Goal: Transaction & Acquisition: Purchase product/service

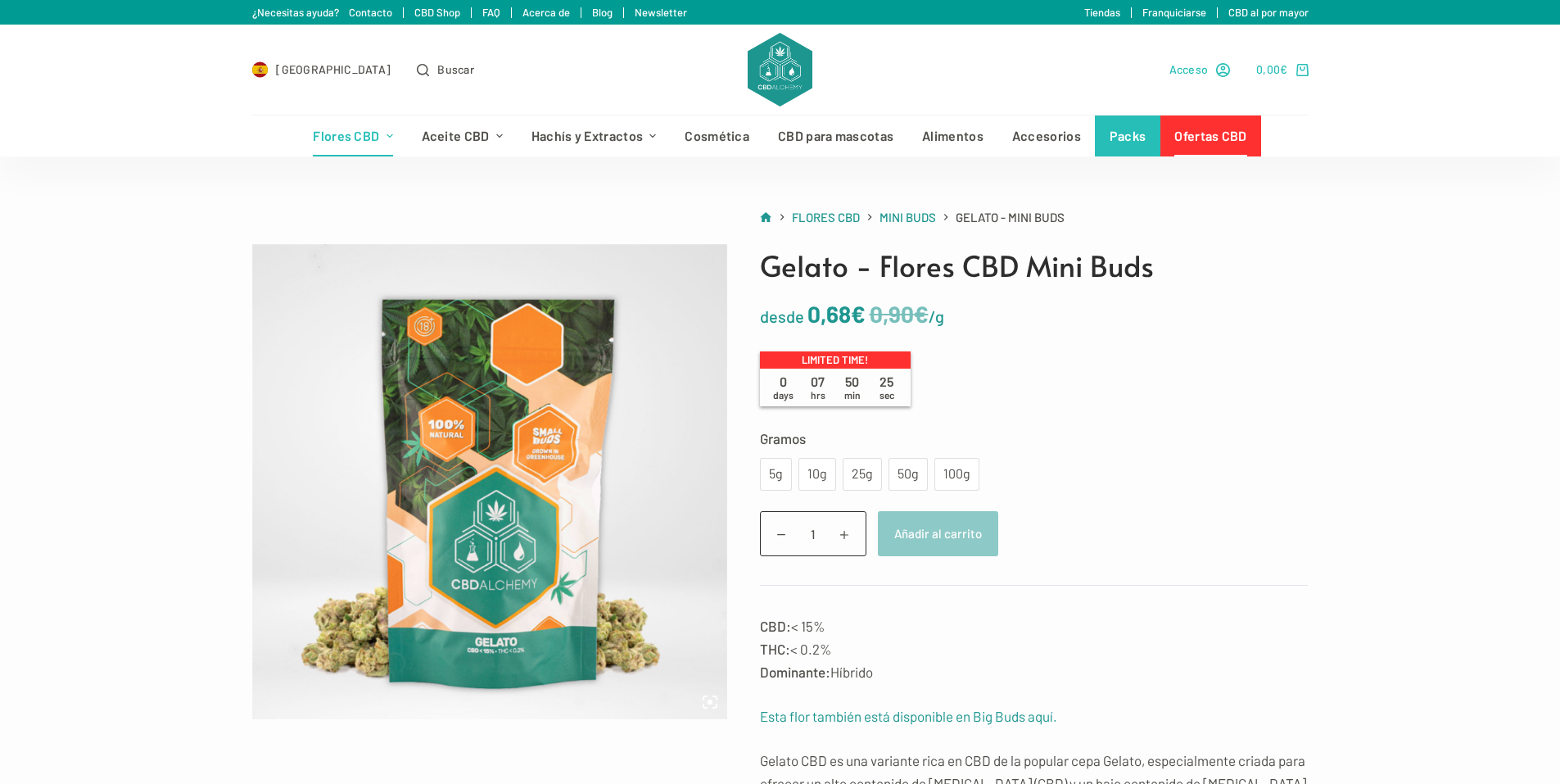
click at [1202, 67] on span "Acceso" at bounding box center [1189, 69] width 39 height 19
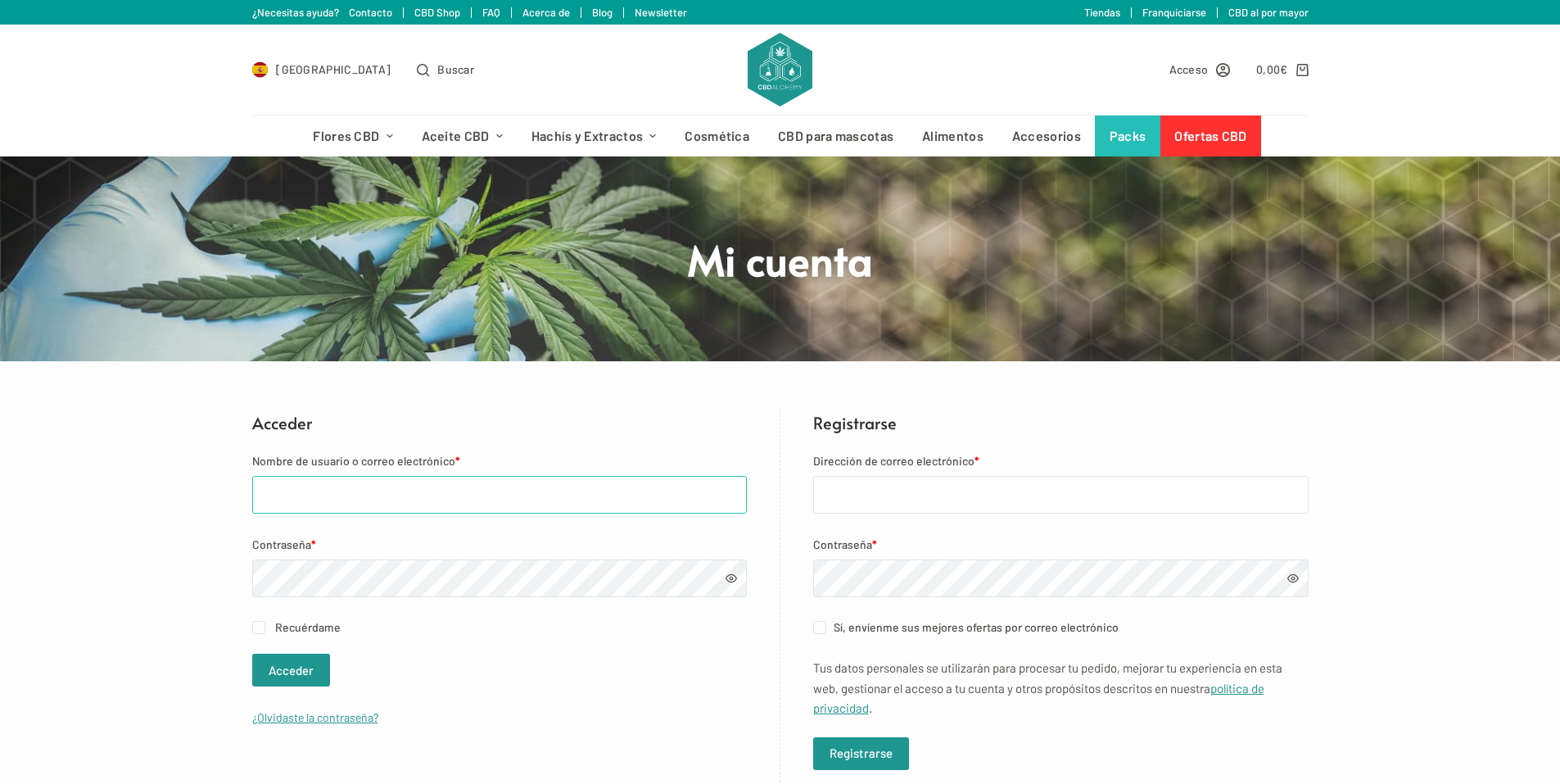
click at [604, 494] on input "Nombre de usuario o correo electrónico *" at bounding box center [499, 495] width 495 height 38
type input "[EMAIL_ADDRESS][DOMAIN_NAME]"
click at [299, 674] on button "Acceder" at bounding box center [291, 670] width 78 height 33
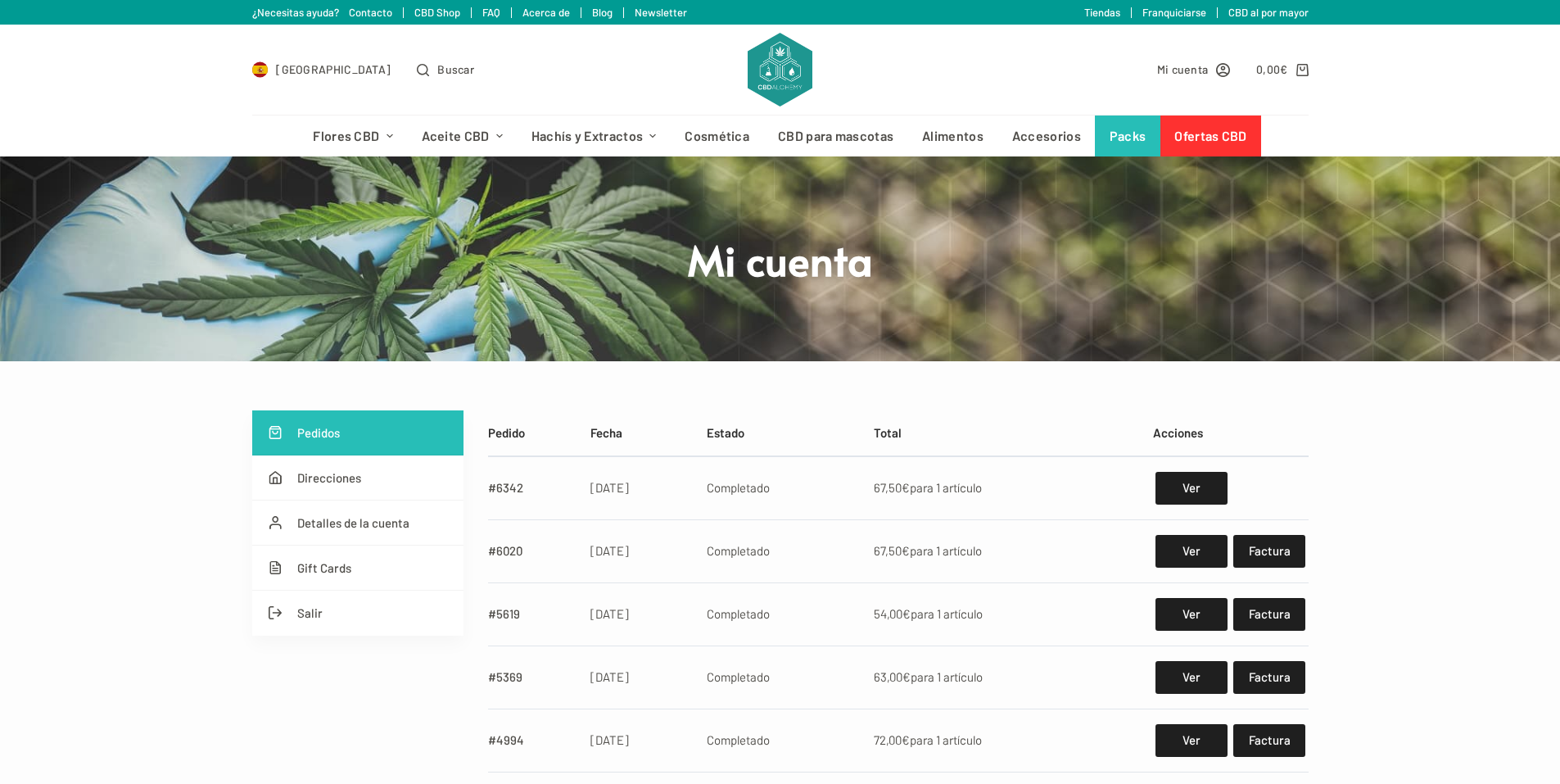
click at [929, 219] on header "Mi cuenta" at bounding box center [780, 259] width 614 height 205
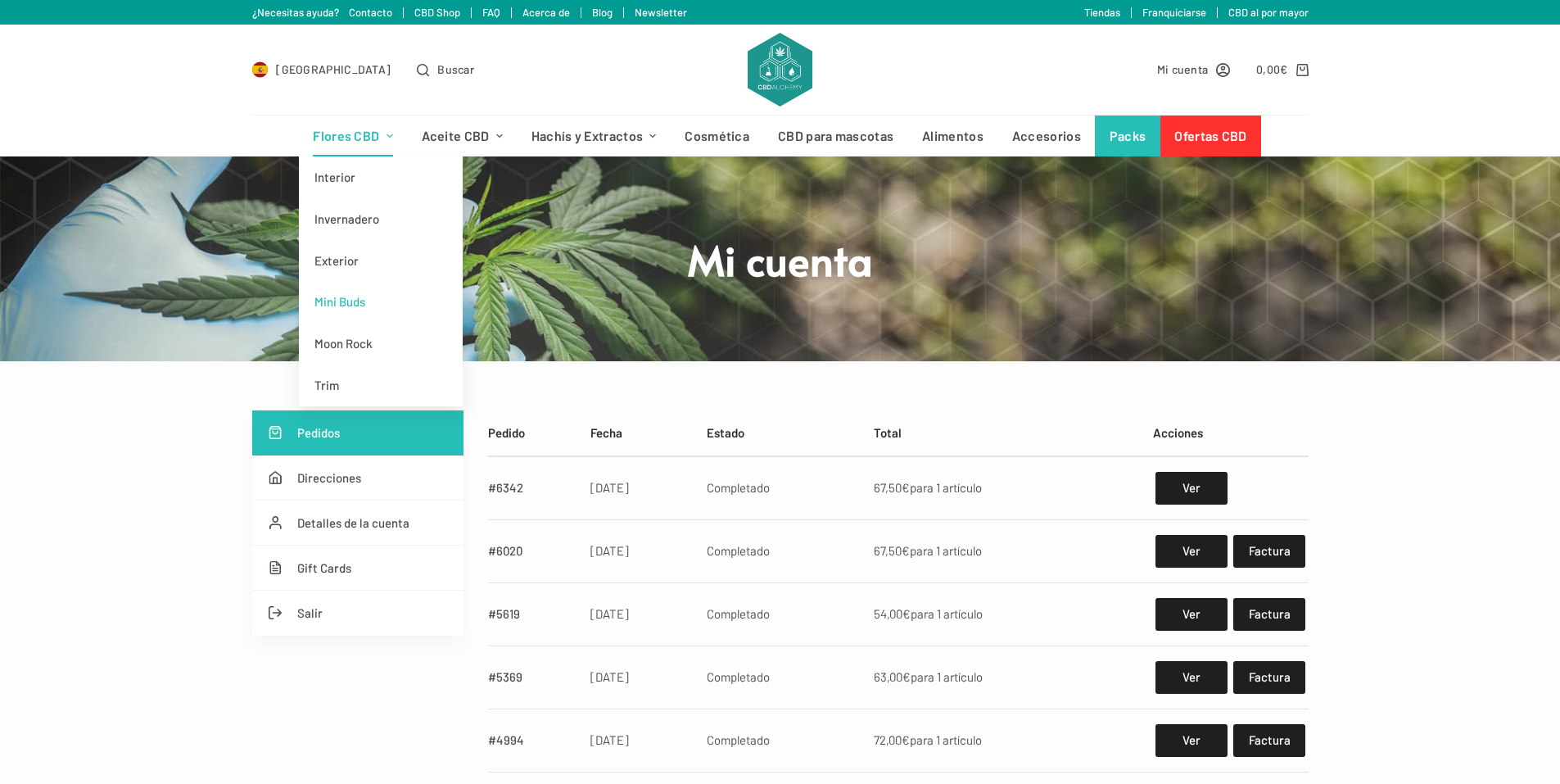
click at [378, 296] on link "Mini Buds" at bounding box center [380, 302] width 164 height 42
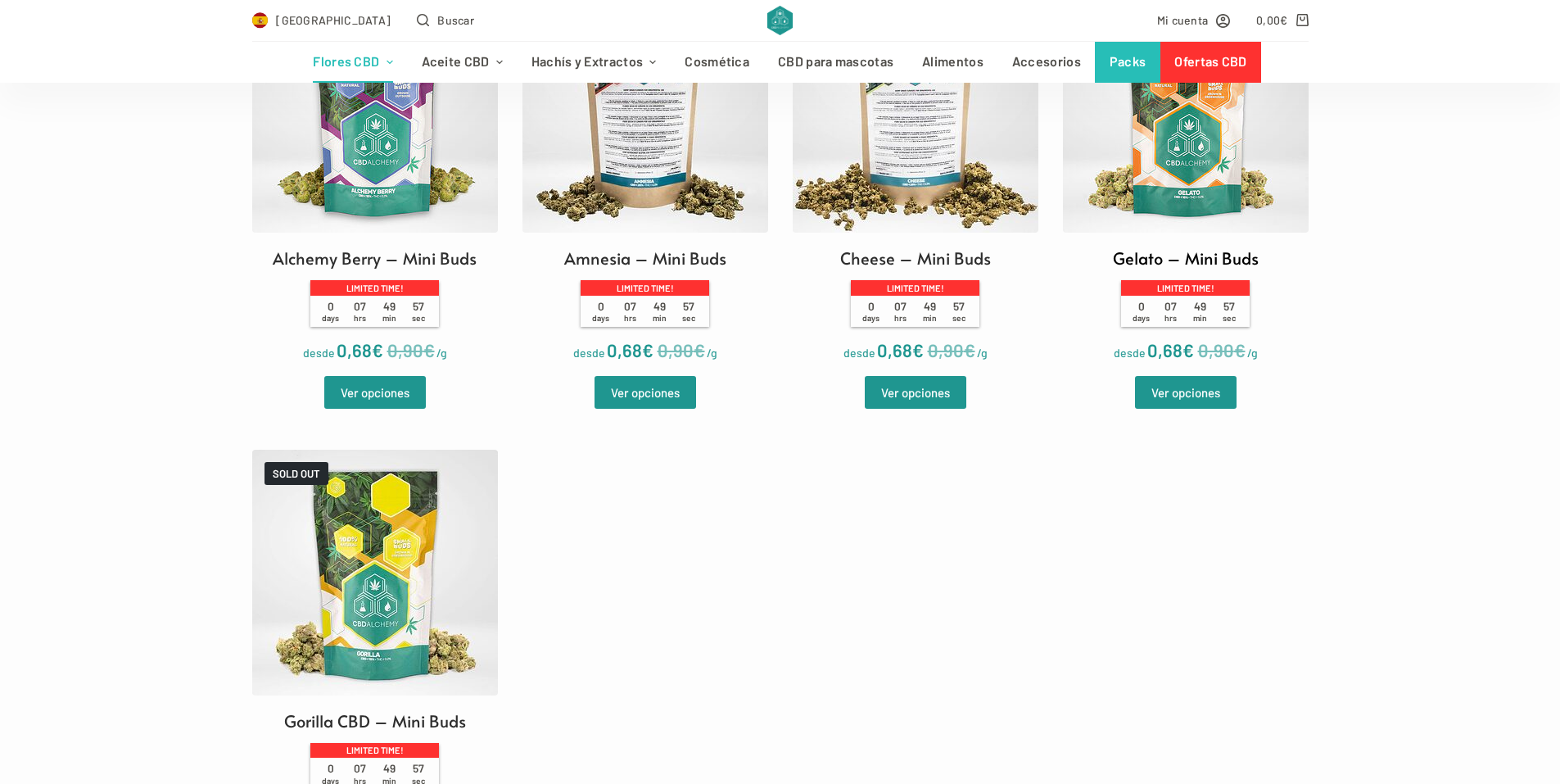
scroll to position [655, 0]
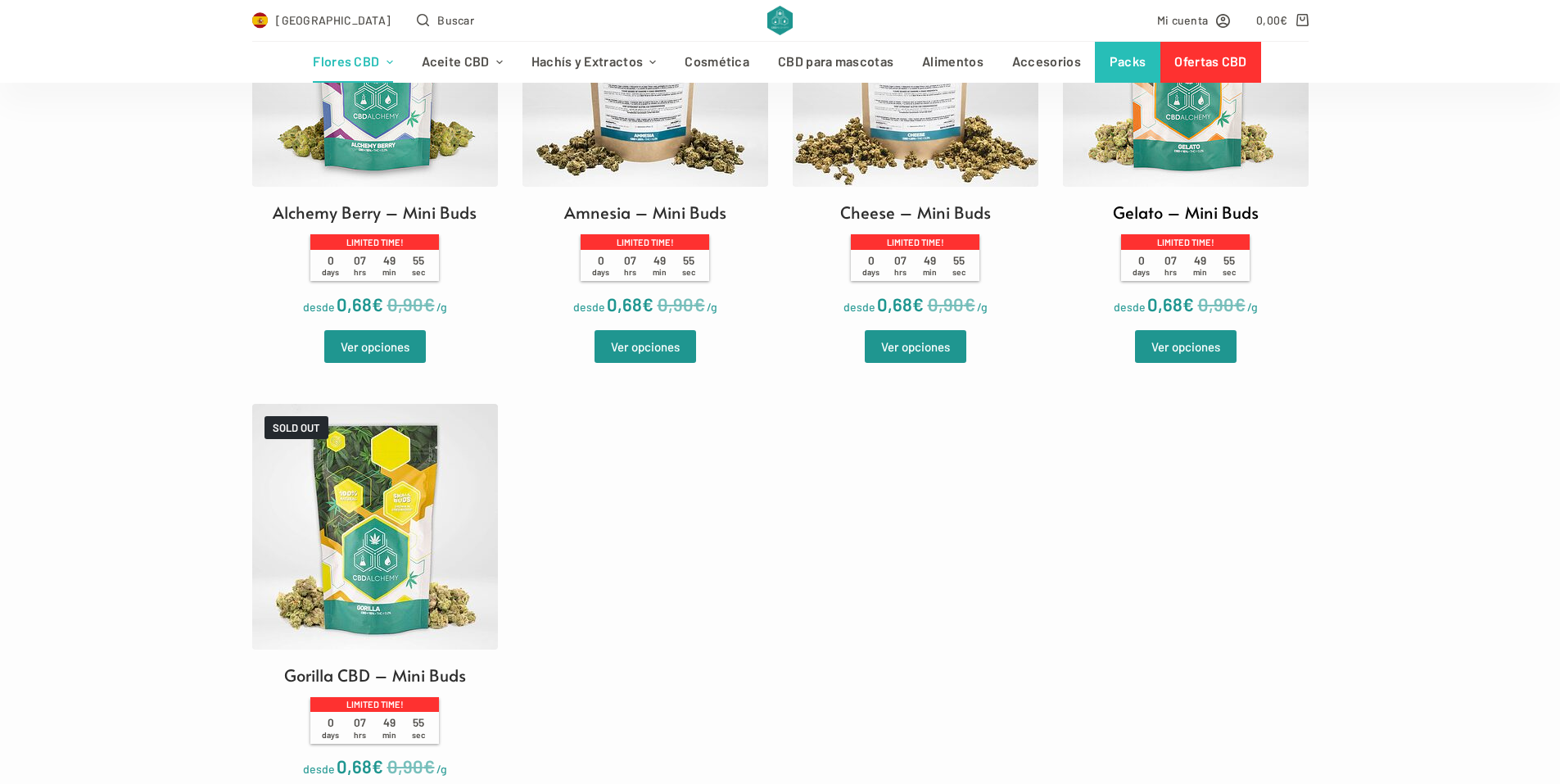
click at [1164, 128] on img at bounding box center [1185, 64] width 246 height 246
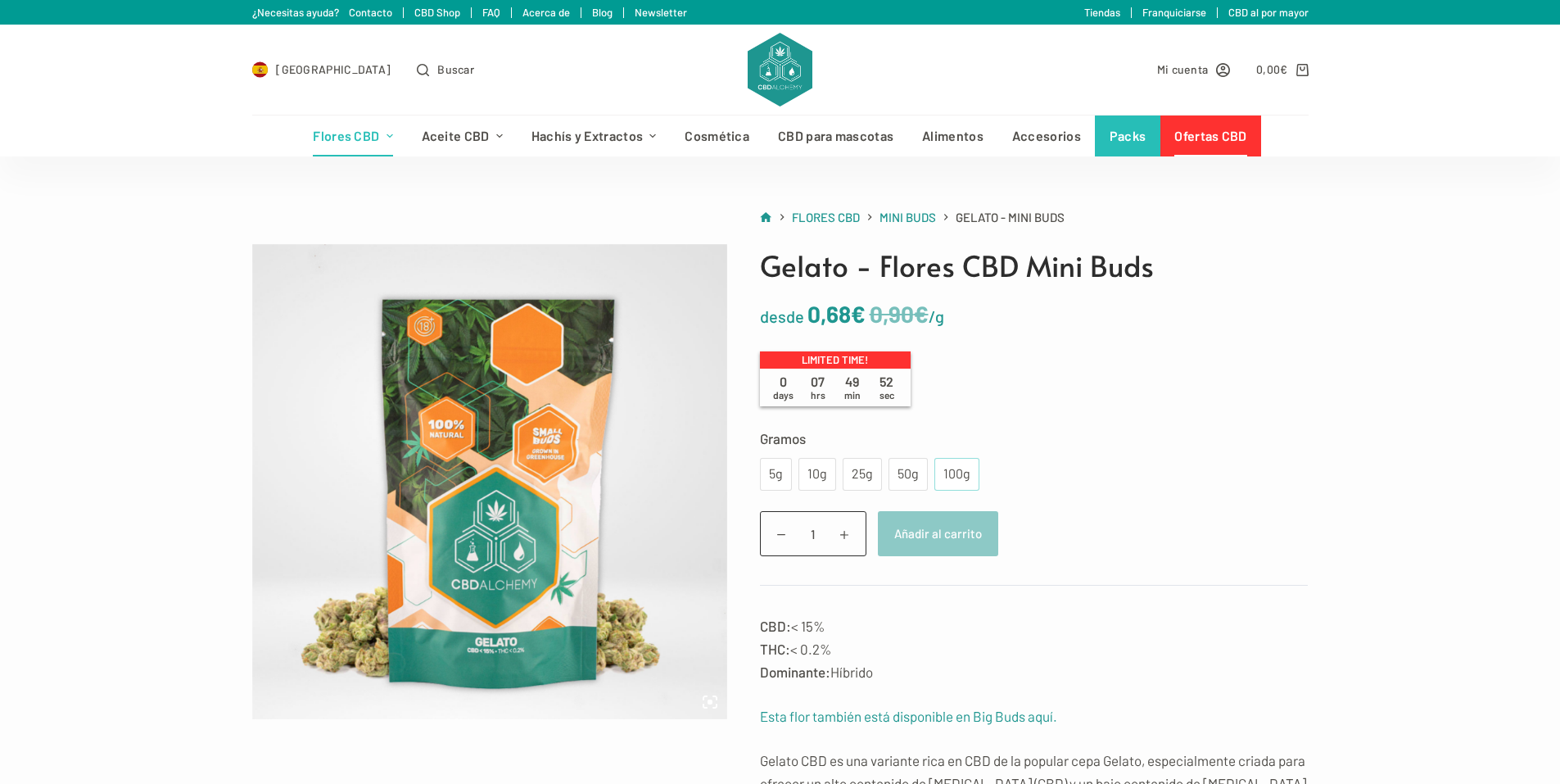
click at [938, 473] on div "100g" at bounding box center [957, 474] width 45 height 33
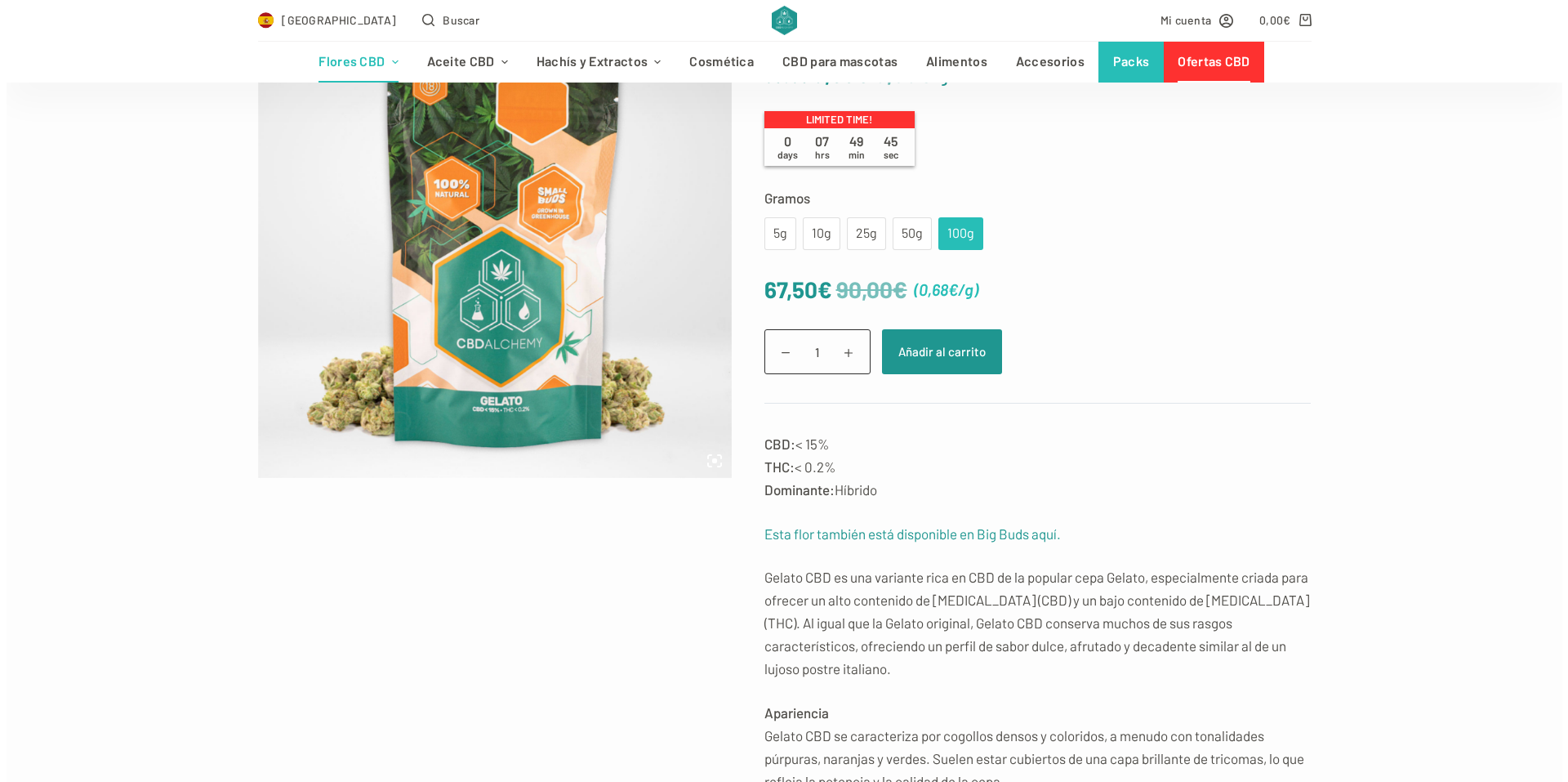
scroll to position [327, 0]
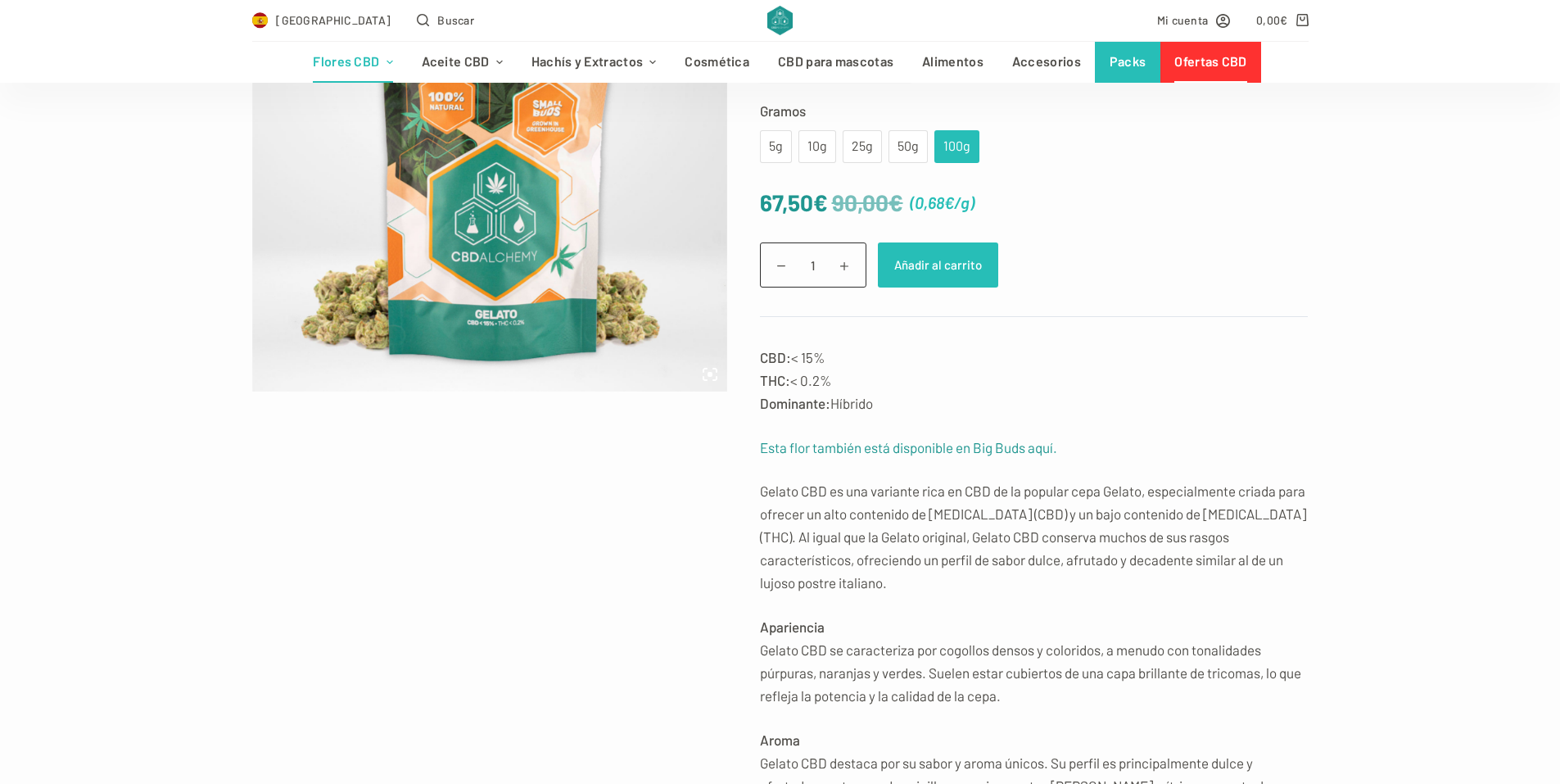
click at [956, 271] on button "Añadir al carrito" at bounding box center [937, 265] width 121 height 45
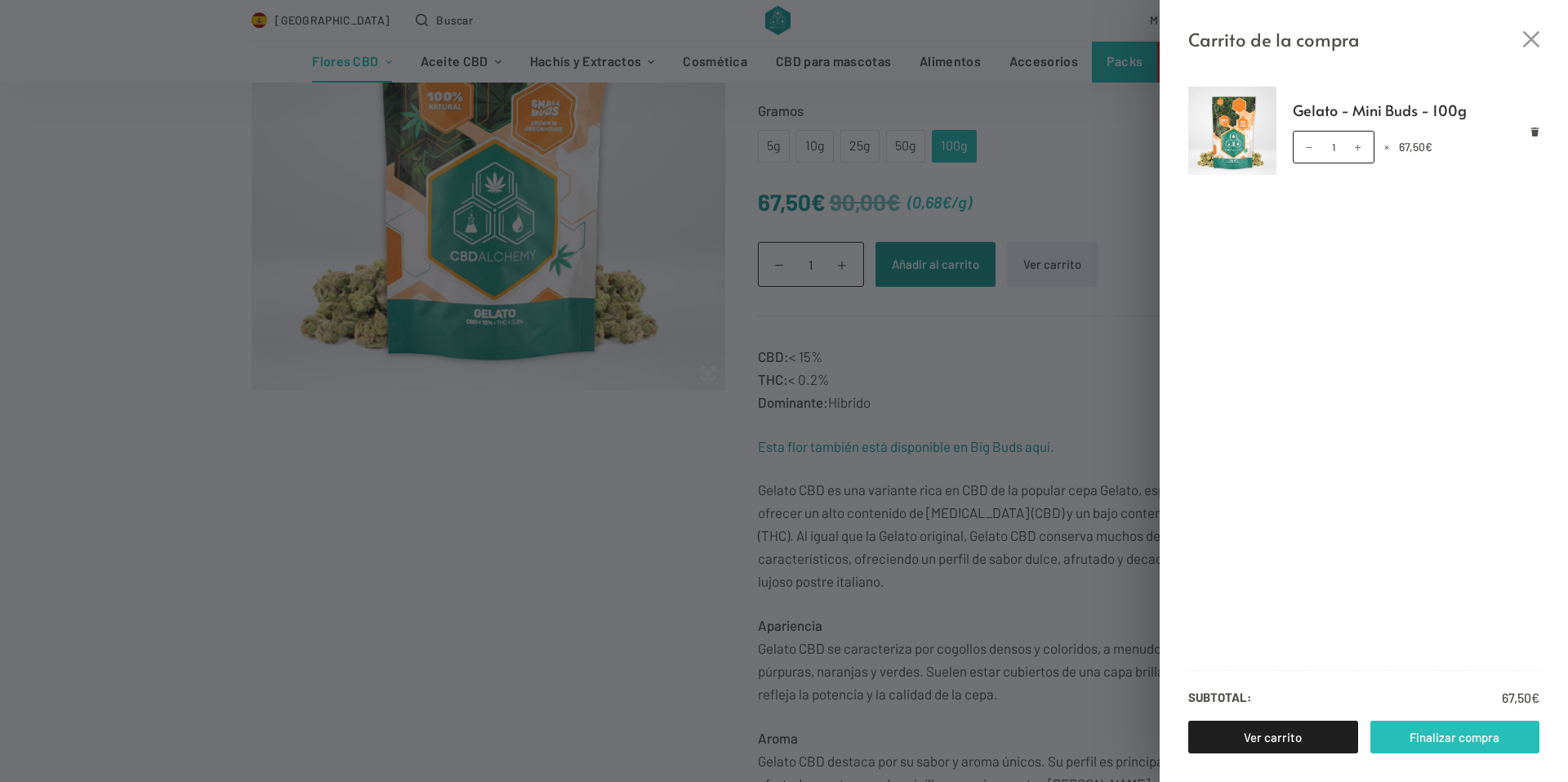
click at [1459, 740] on link "Finalizar compra" at bounding box center [1455, 737] width 170 height 33
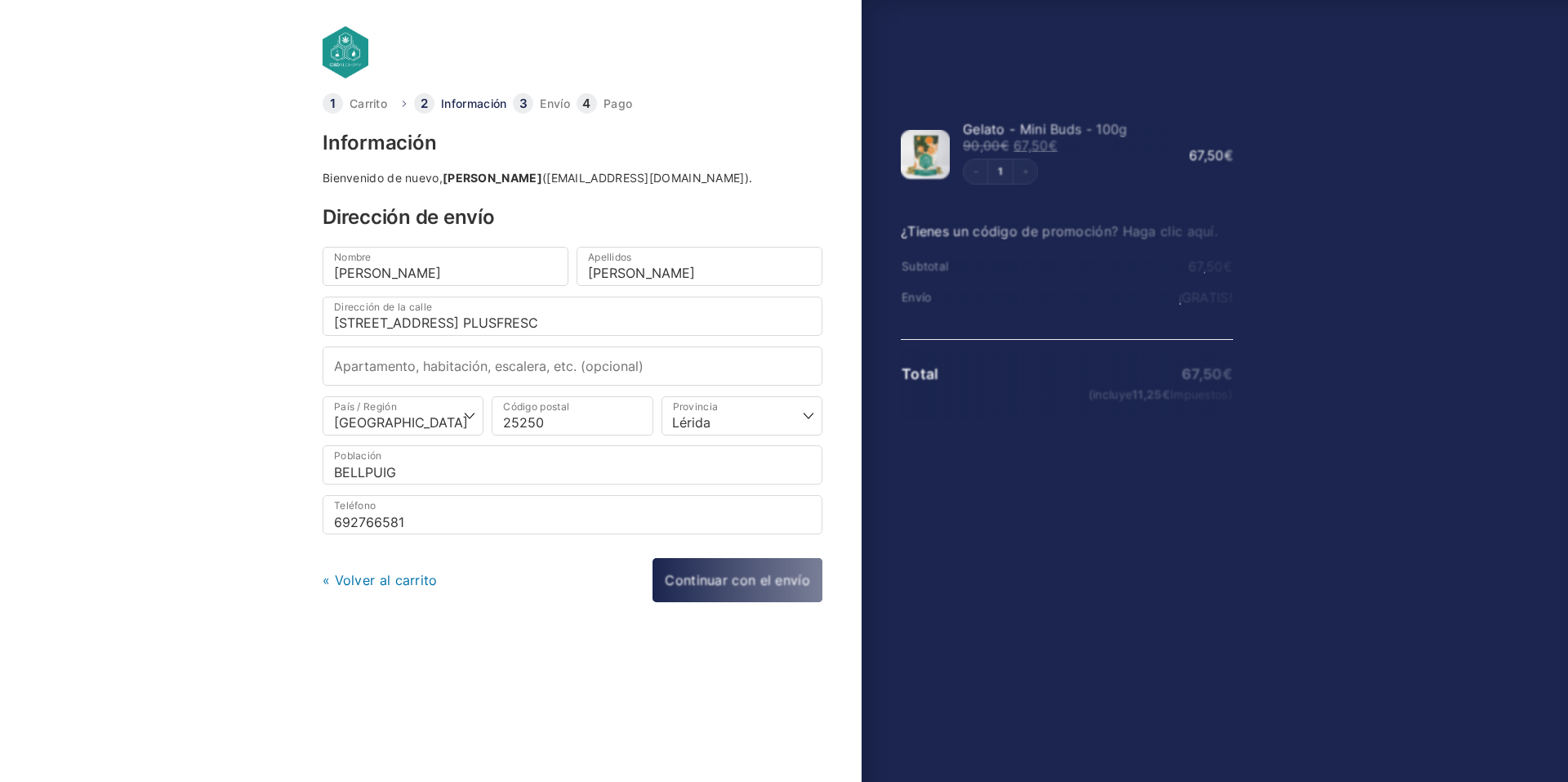
select select "L"
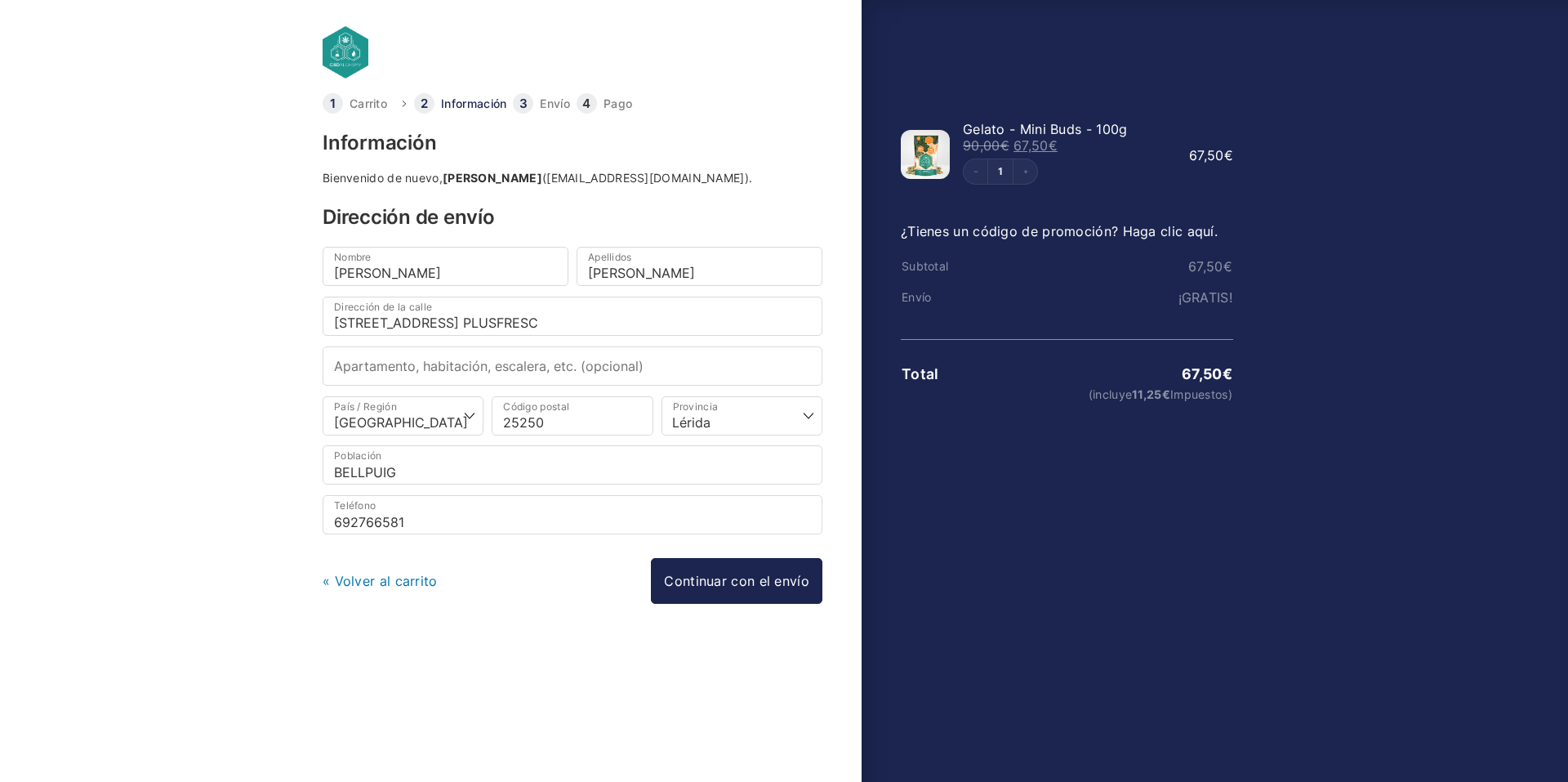
click at [386, 580] on link "« Volver al carrito" at bounding box center [379, 581] width 115 height 16
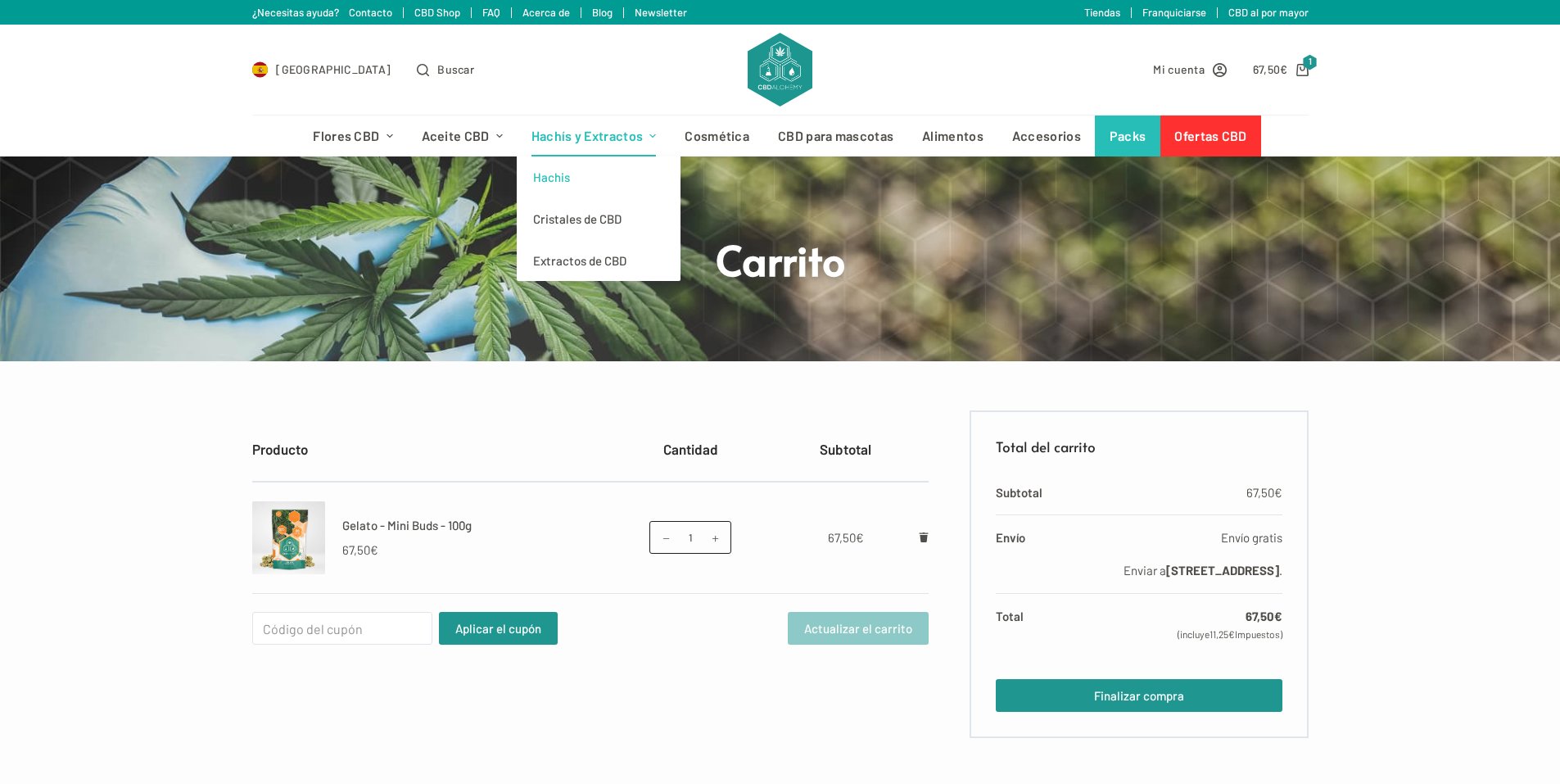
click at [584, 180] on link "Hachis" at bounding box center [598, 177] width 164 height 42
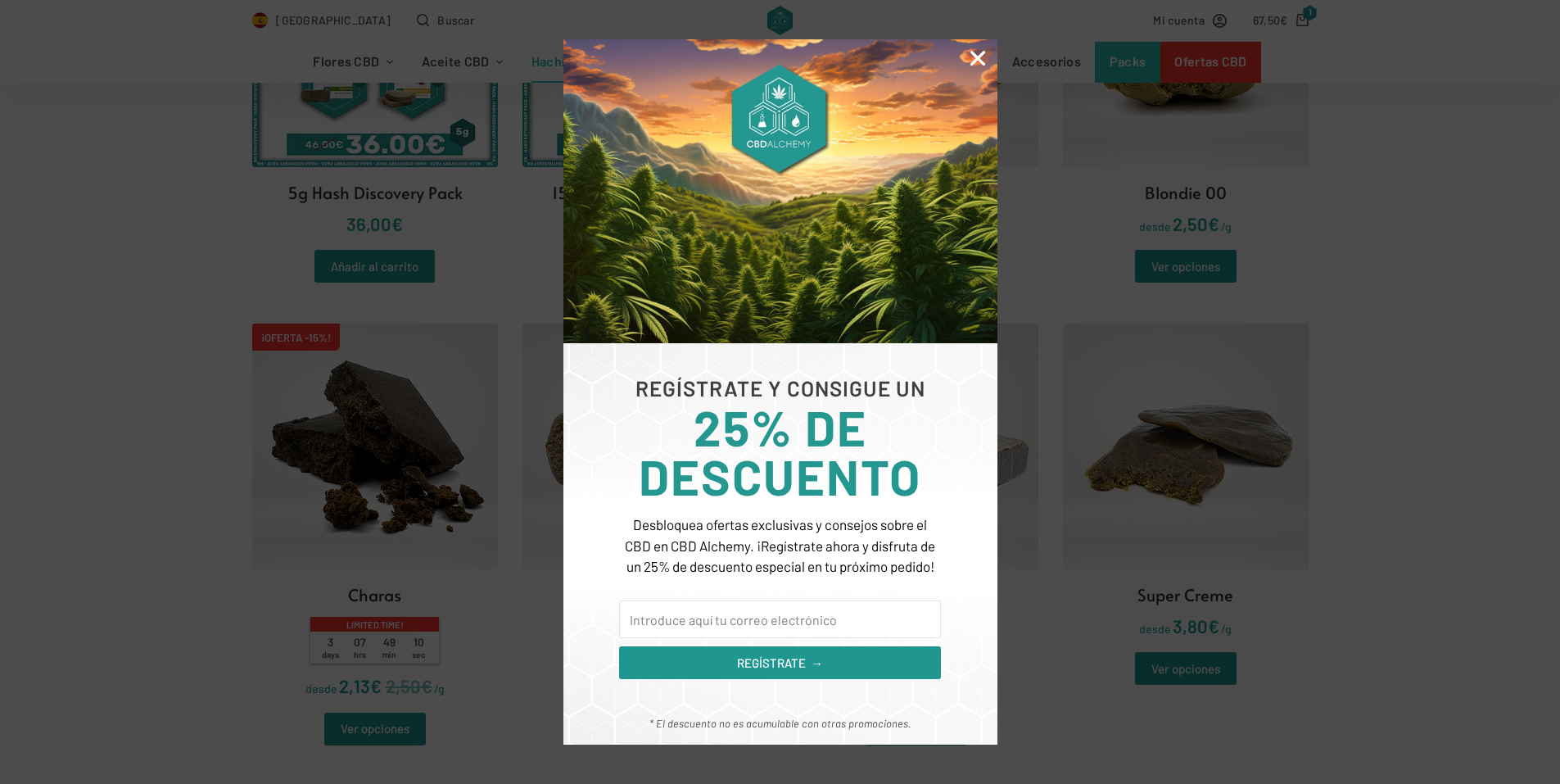
scroll to position [655, 0]
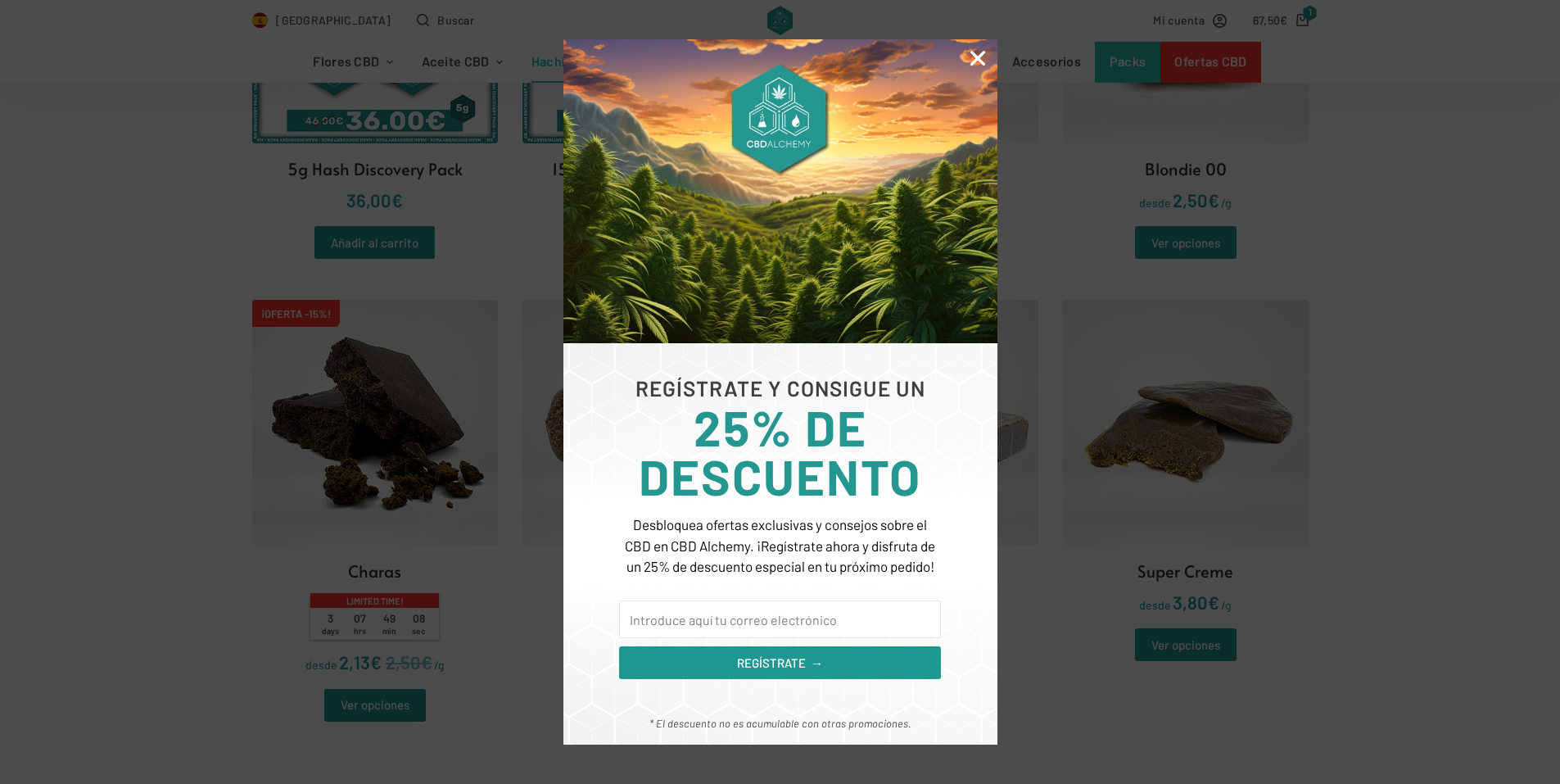
click at [982, 54] on icon "Close" at bounding box center [977, 57] width 21 height 21
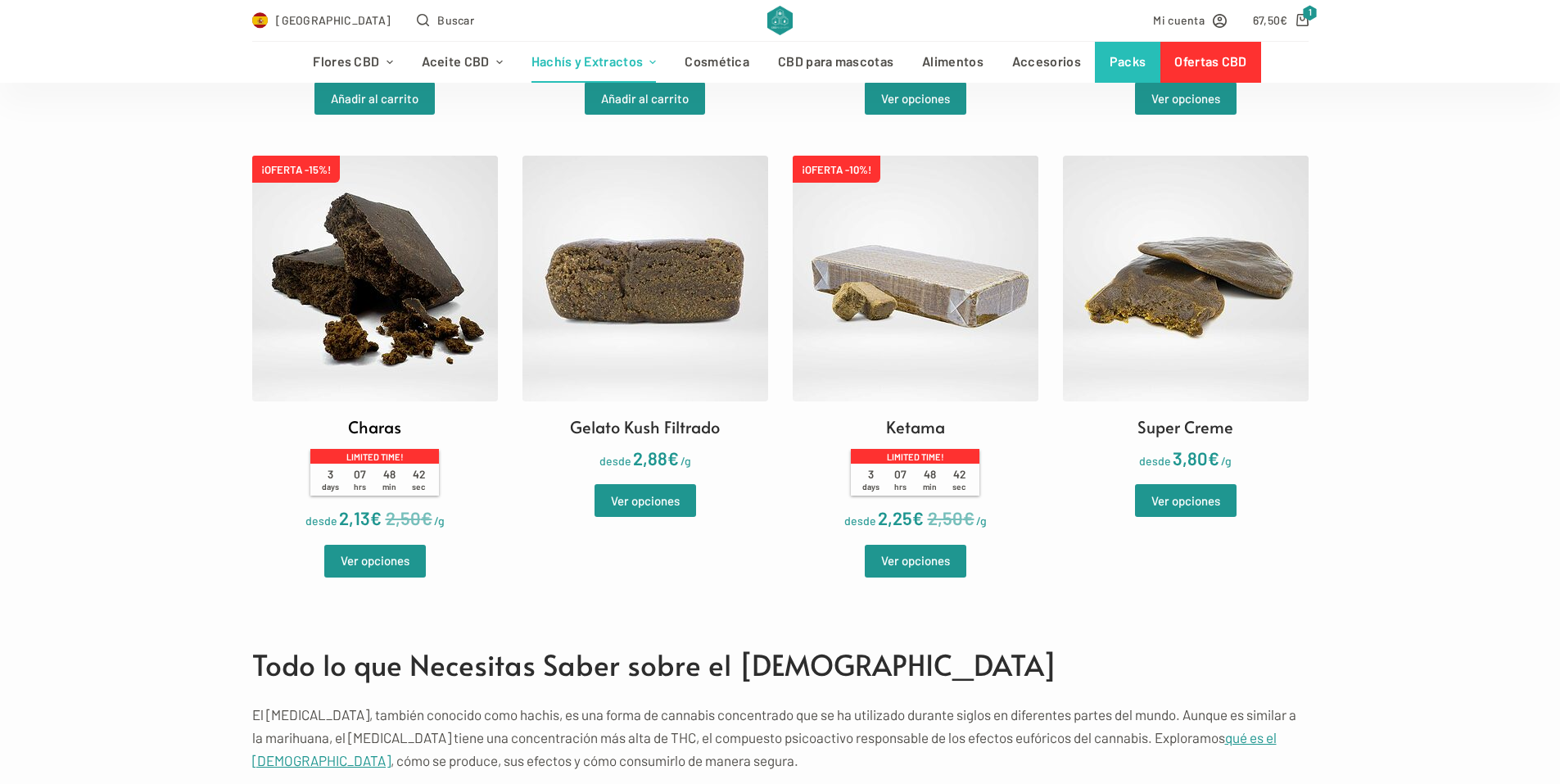
scroll to position [819, 0]
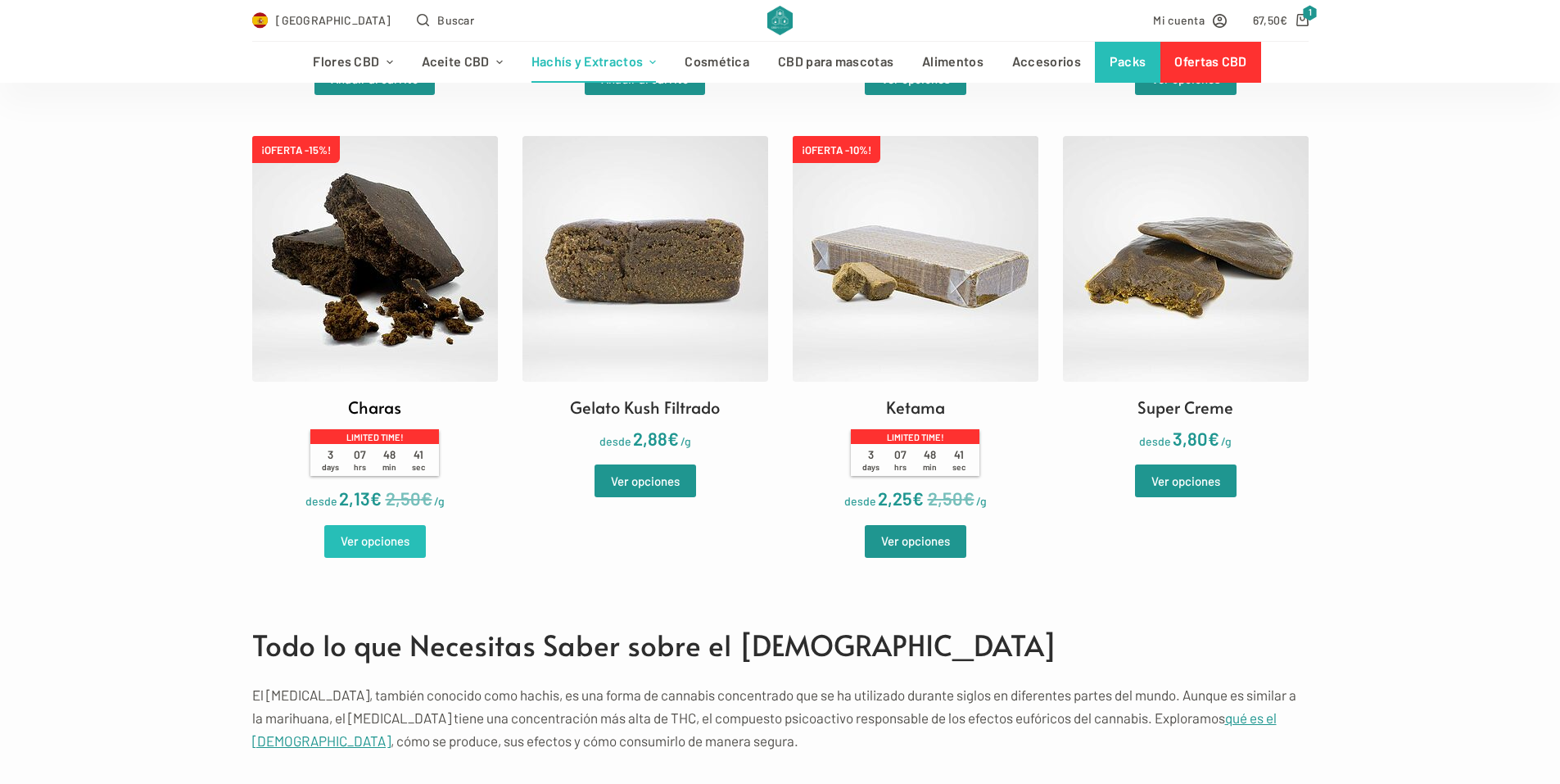
click at [327, 542] on link "Ver opciones" at bounding box center [375, 542] width 102 height 33
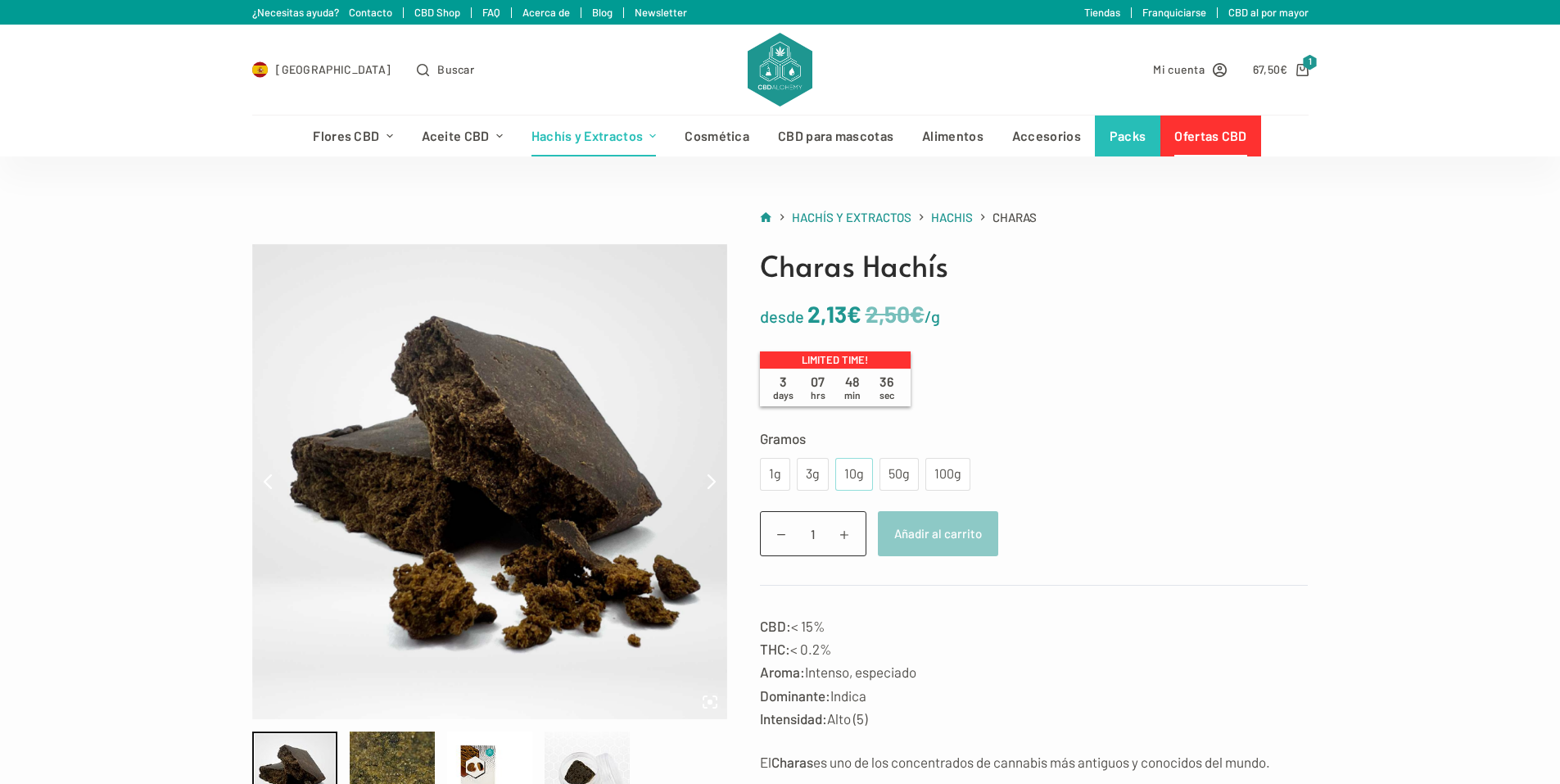
click at [845, 485] on div "10g" at bounding box center [855, 474] width 38 height 33
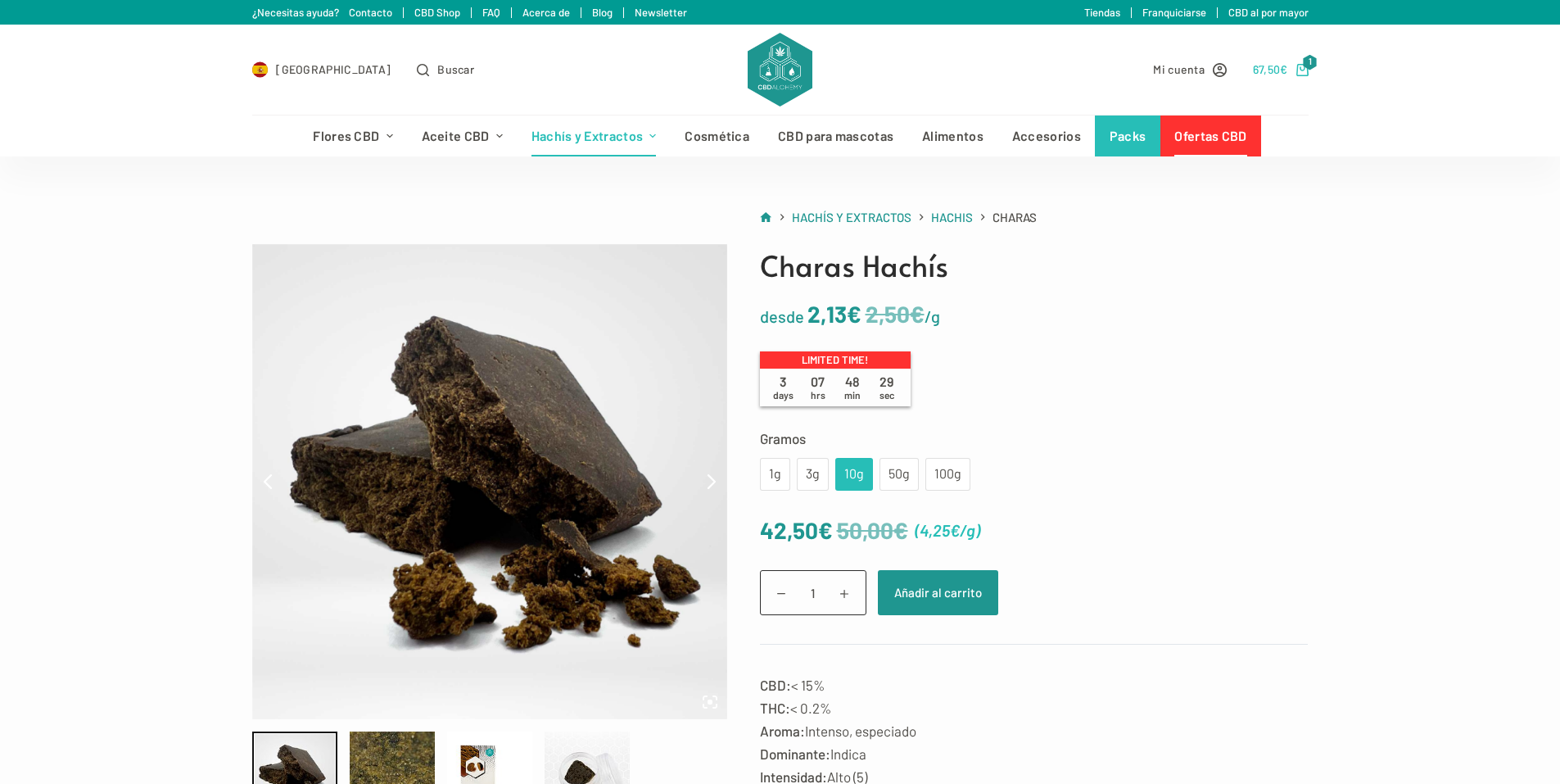
click at [1283, 62] on span "67,50 €" at bounding box center [1271, 69] width 35 height 19
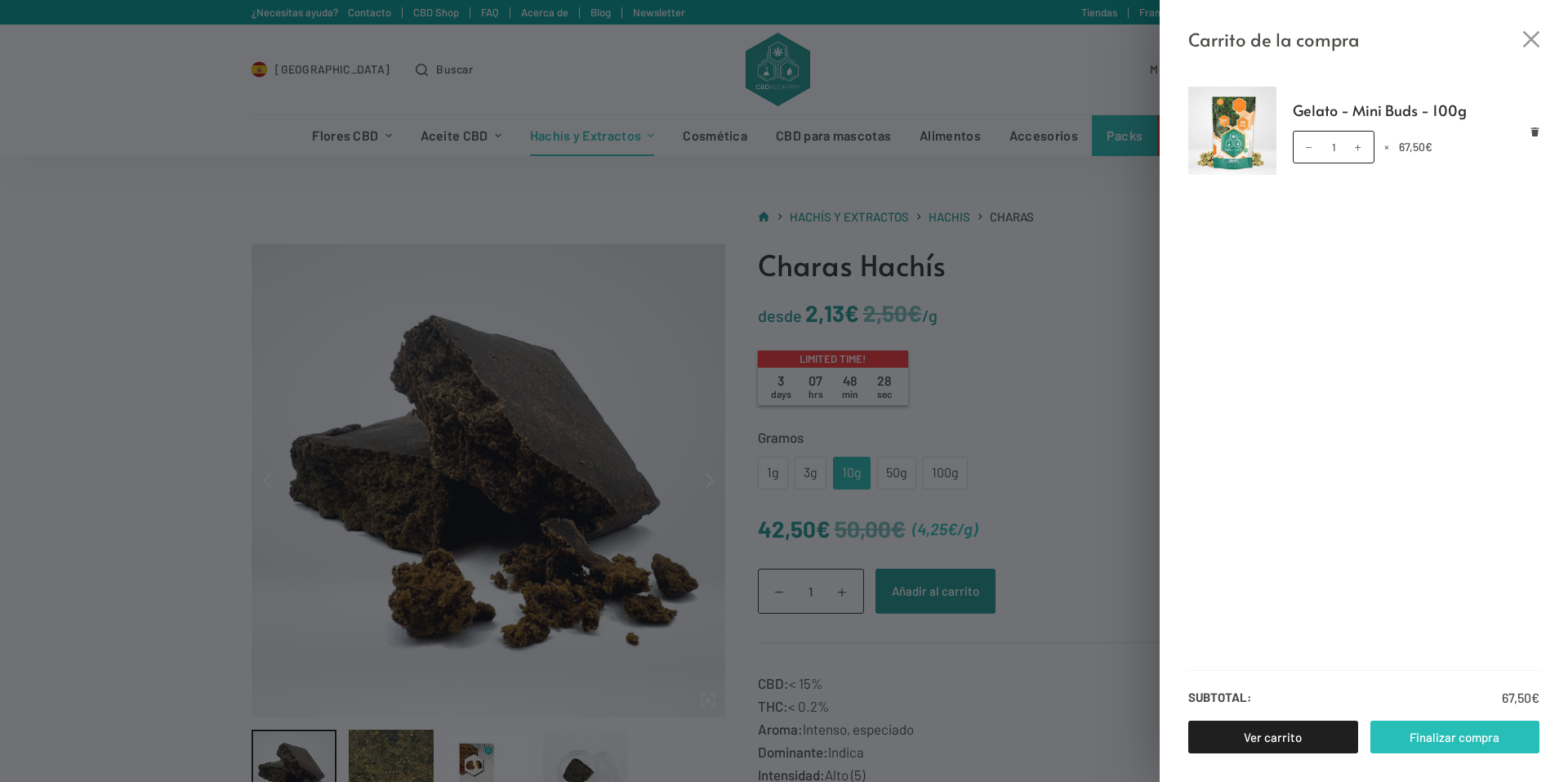
click at [1487, 732] on link "Finalizar compra" at bounding box center [1455, 737] width 170 height 33
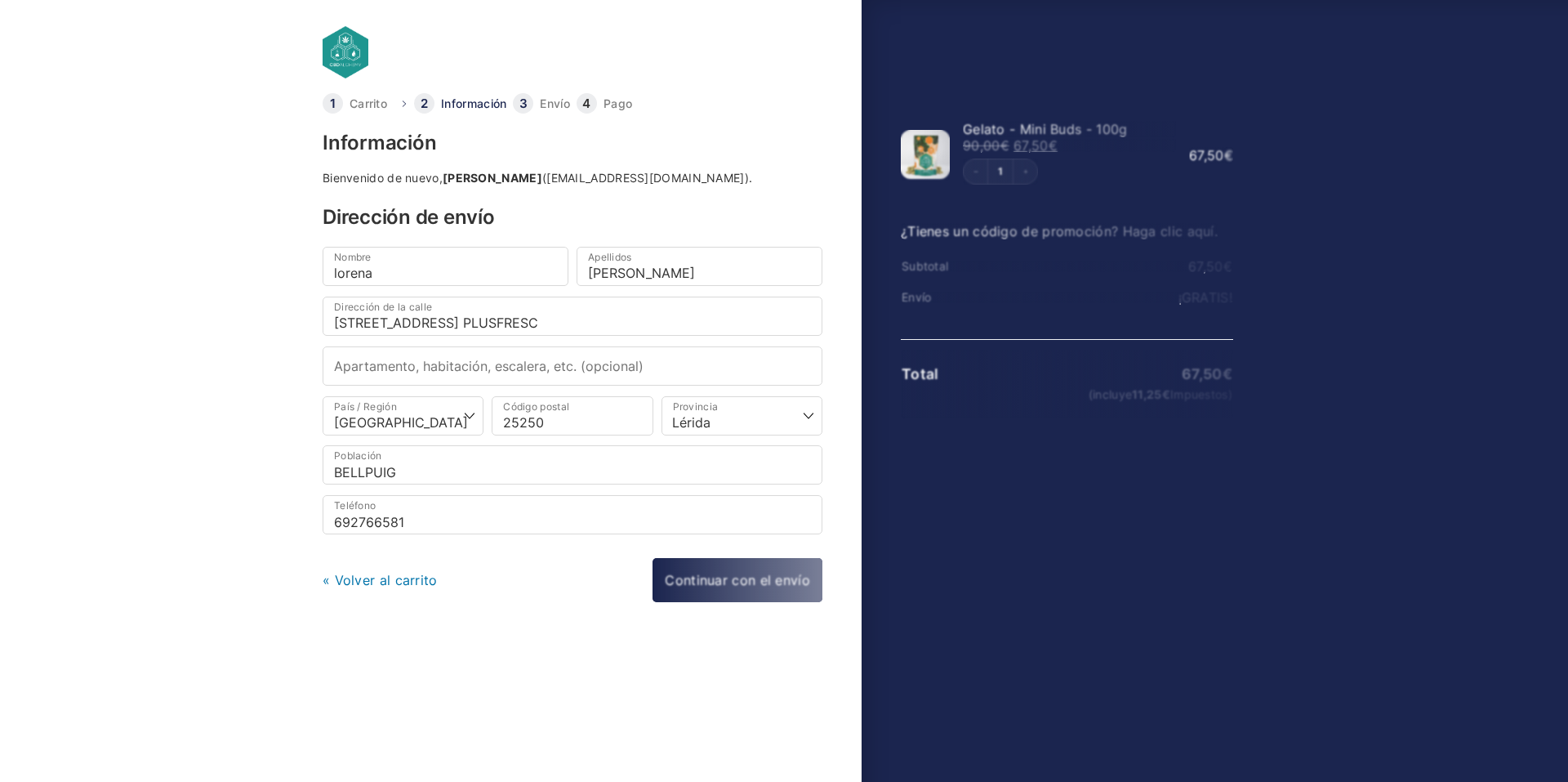
select select "L"
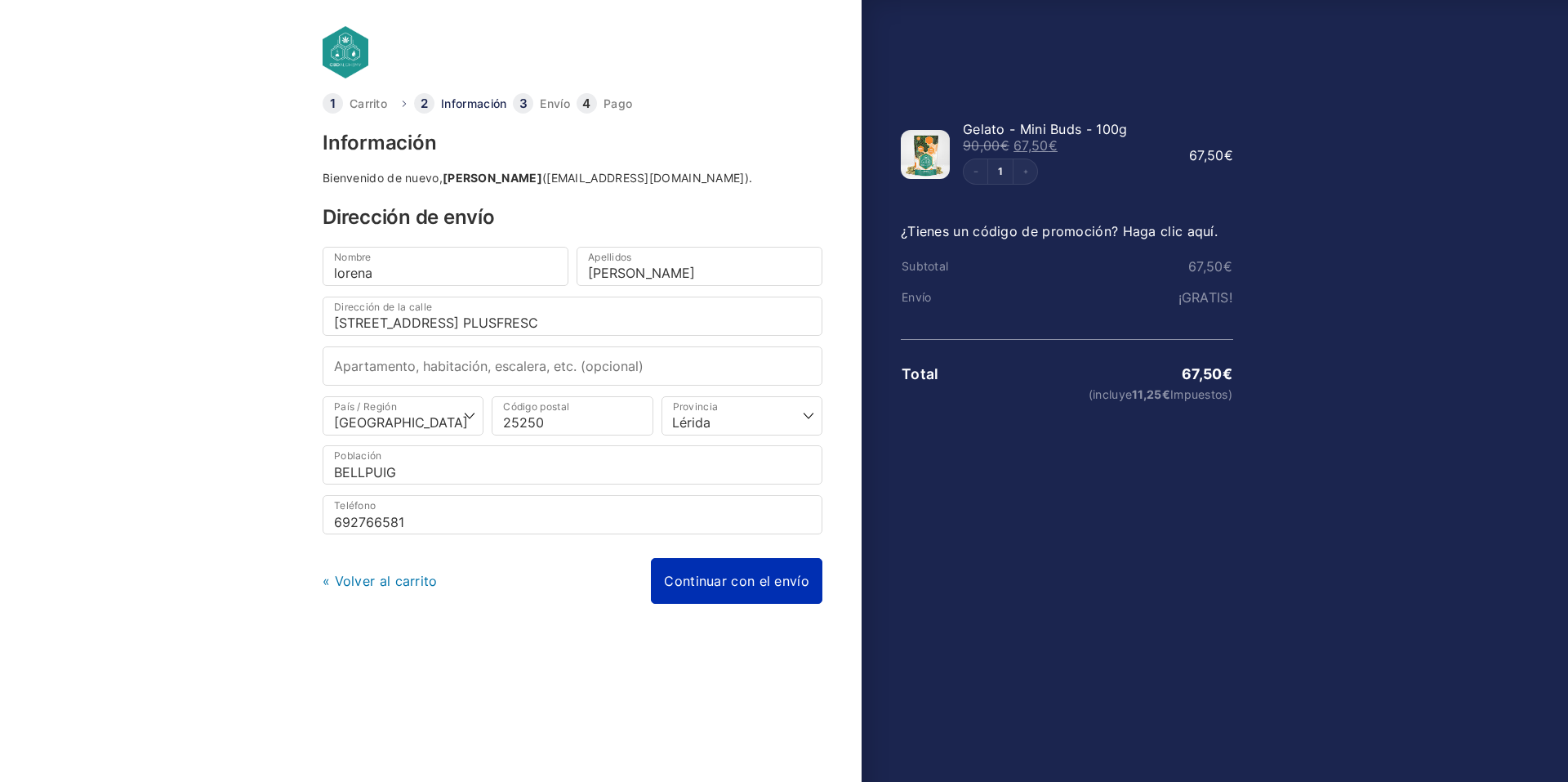
click at [755, 581] on link "Continuar con el envío" at bounding box center [736, 580] width 172 height 46
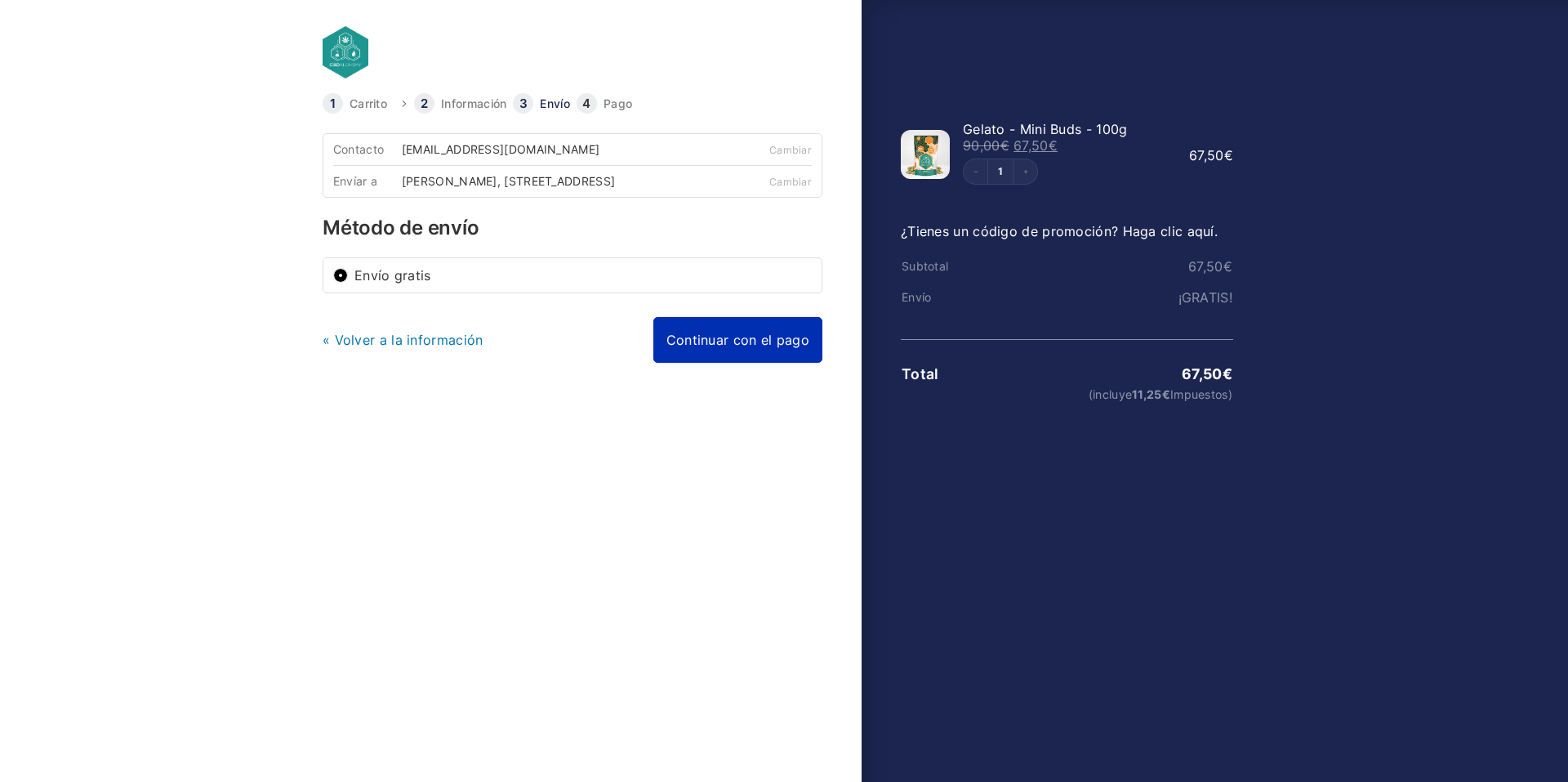
click at [729, 341] on link "Continuar con el pago" at bounding box center [737, 339] width 169 height 46
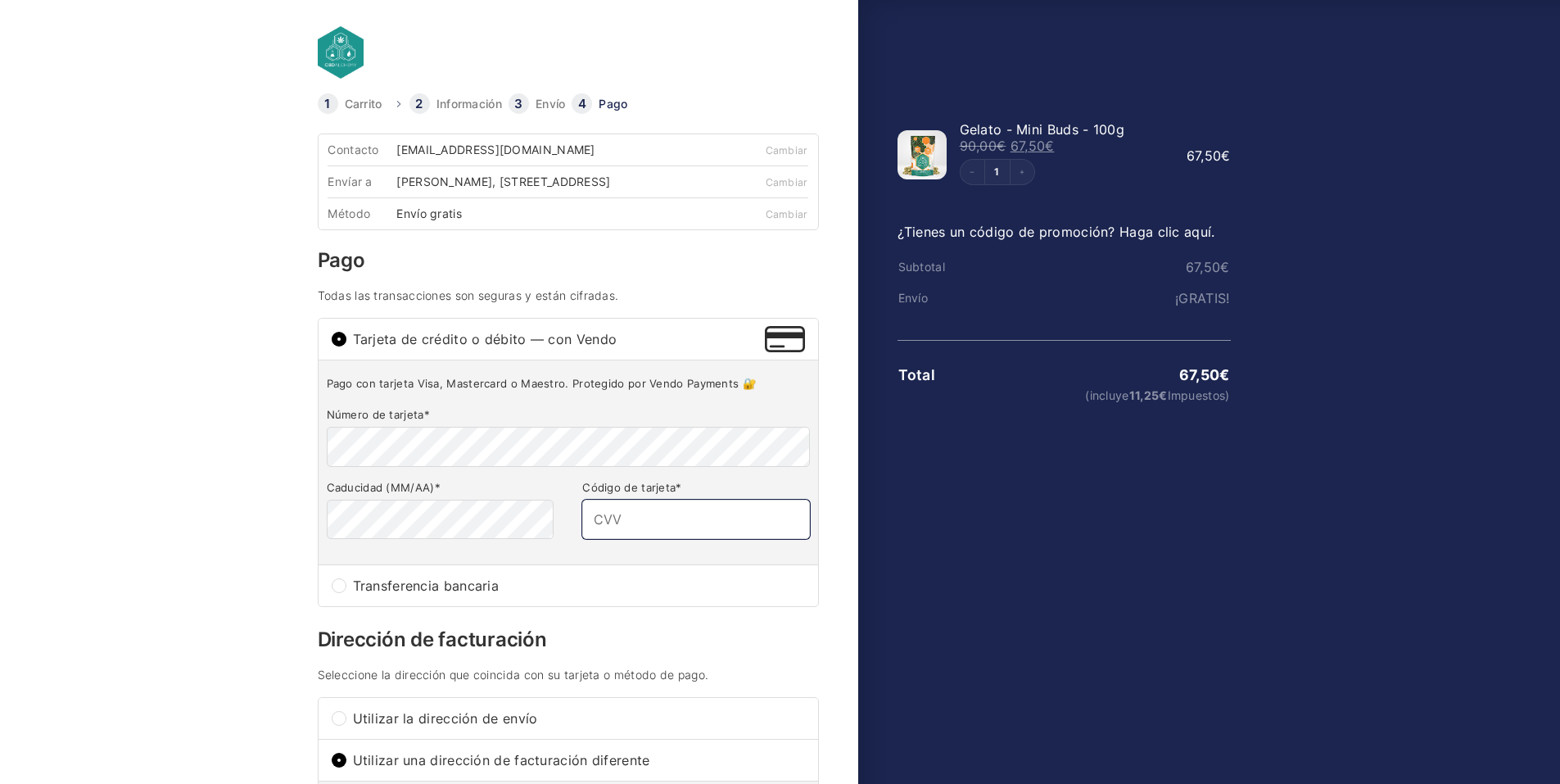
click at [688, 539] on input "Código de tarjeta *" at bounding box center [696, 519] width 227 height 39
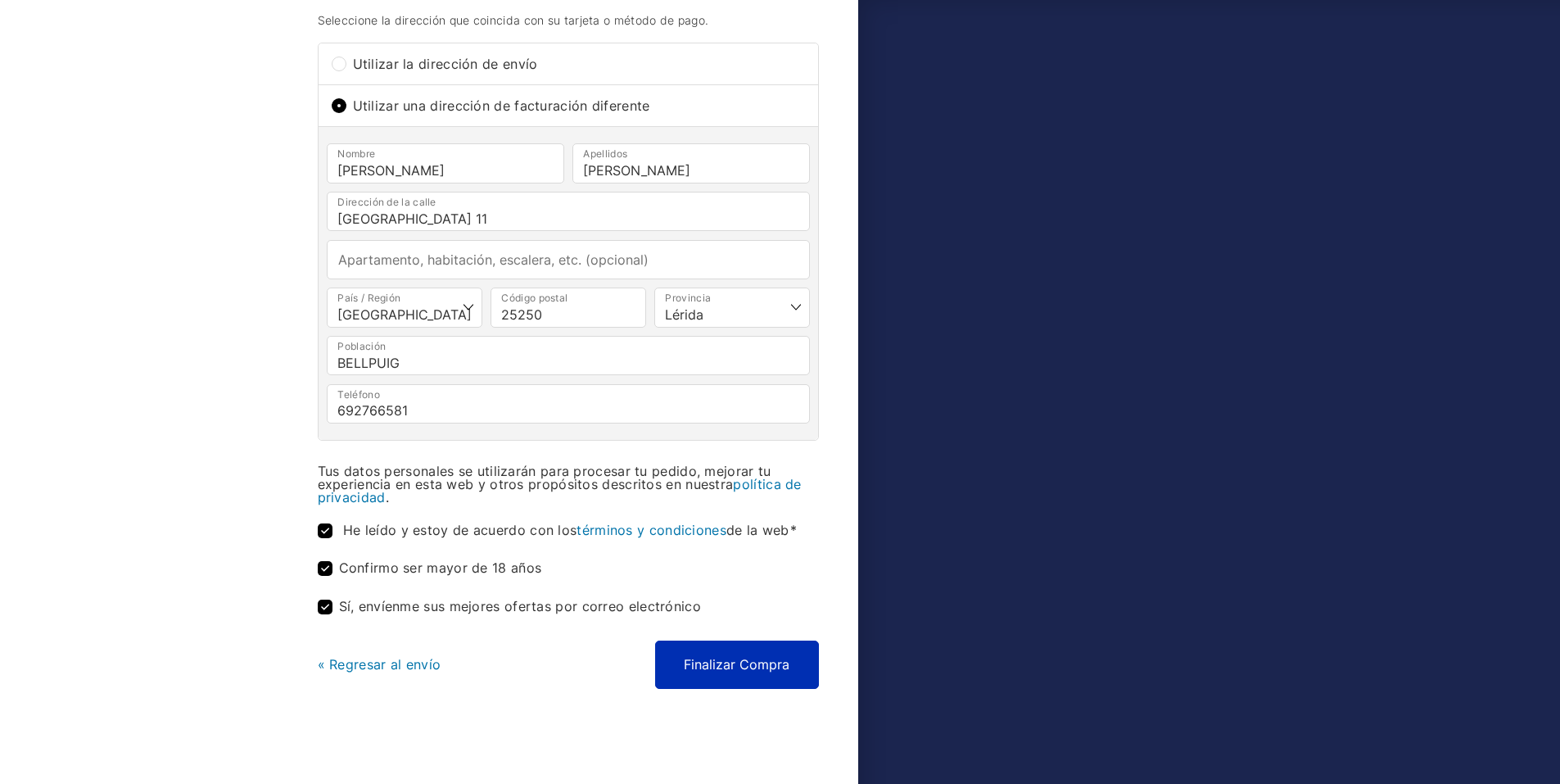
scroll to position [666, 0]
type input "178"
click at [753, 671] on button "Finalizar Compra" at bounding box center [737, 664] width 164 height 47
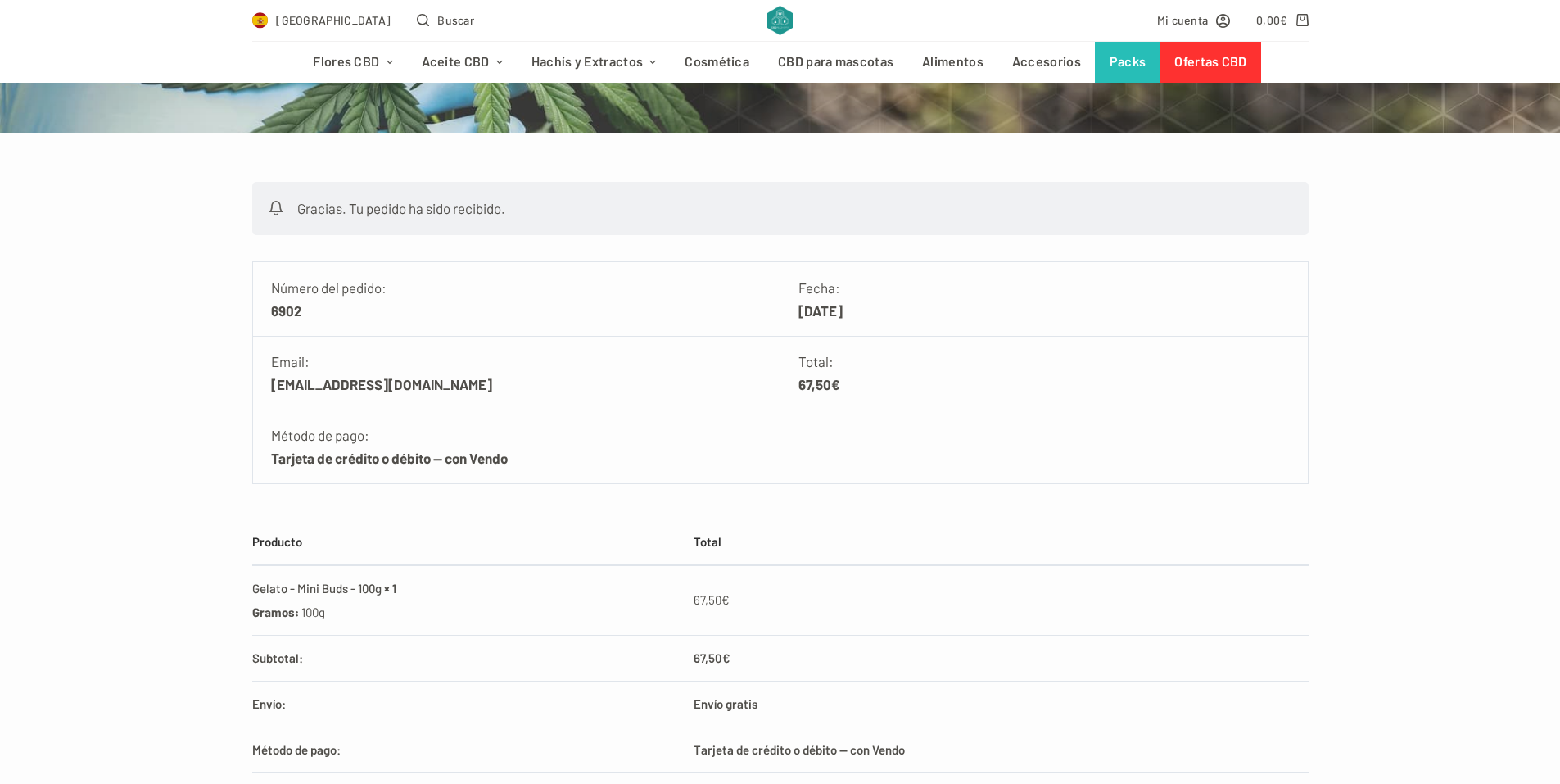
scroll to position [246, 0]
